Goal: Information Seeking & Learning: Learn about a topic

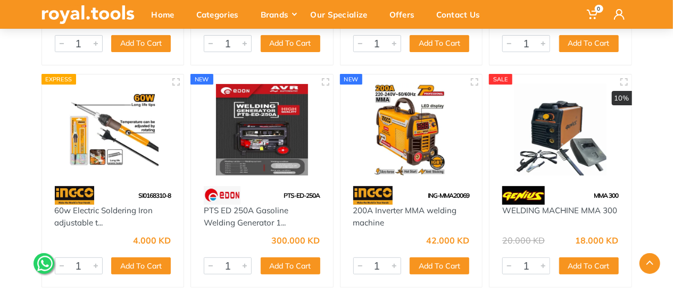
scroll to position [6115, 0]
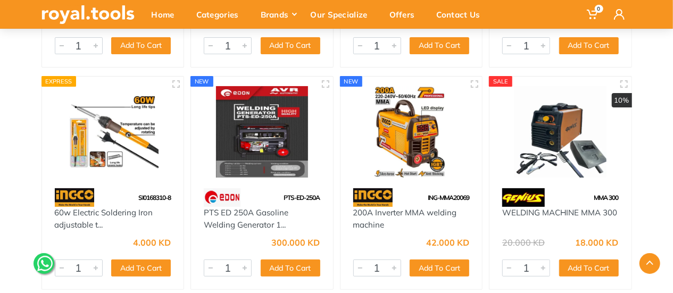
click at [551, 159] on img at bounding box center [560, 132] width 123 height 92
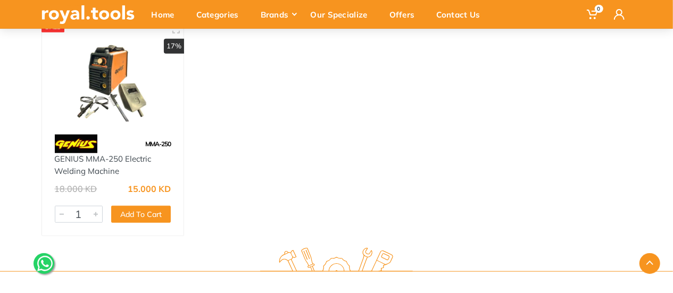
scroll to position [6338, 0]
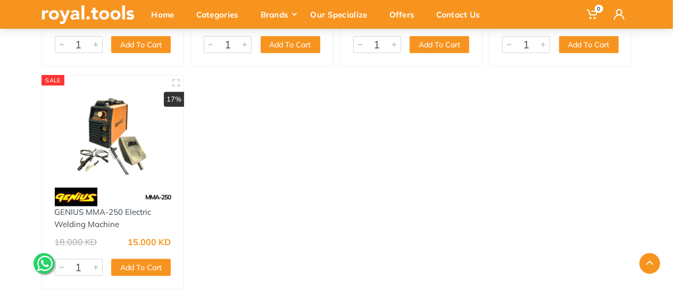
click at [115, 144] on img at bounding box center [113, 131] width 123 height 92
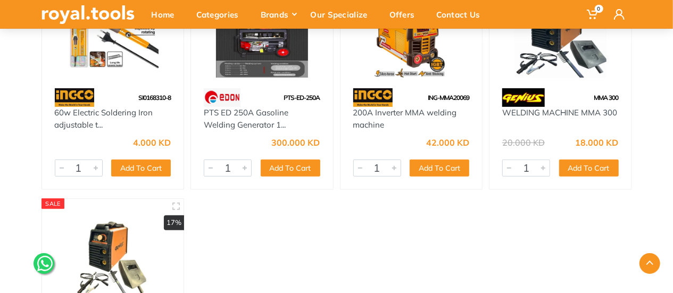
scroll to position [6126, 0]
